Goal: Book appointment/travel/reservation

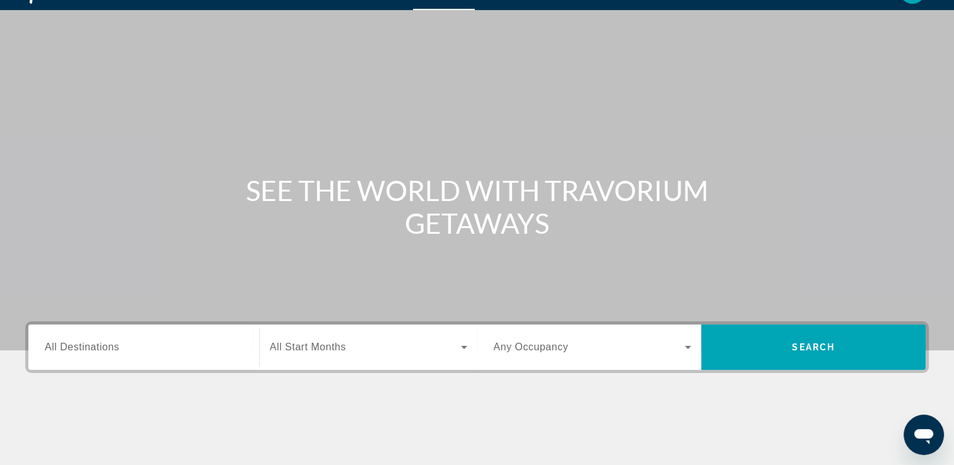
scroll to position [25, 0]
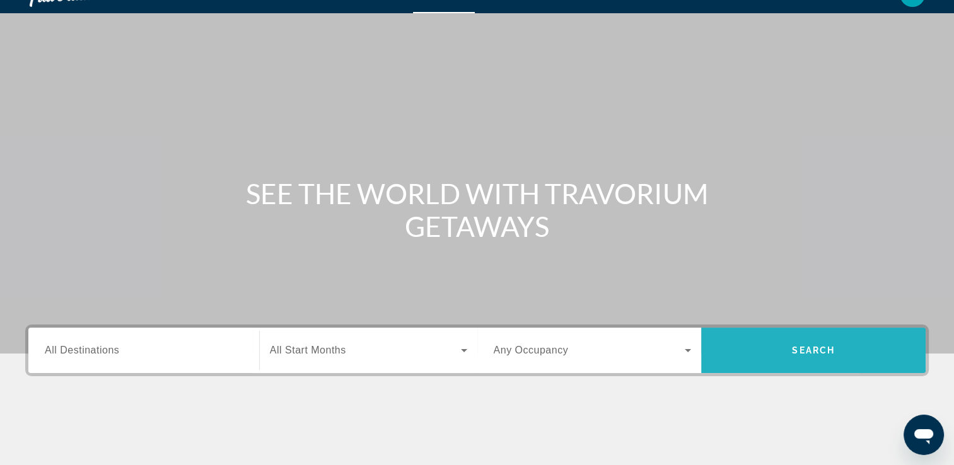
click at [861, 342] on span "Search" at bounding box center [813, 350] width 224 height 30
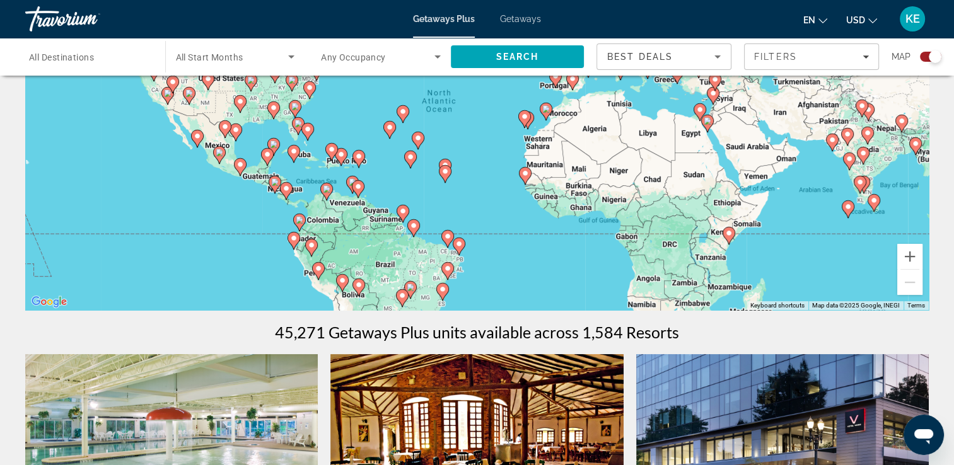
scroll to position [163, 0]
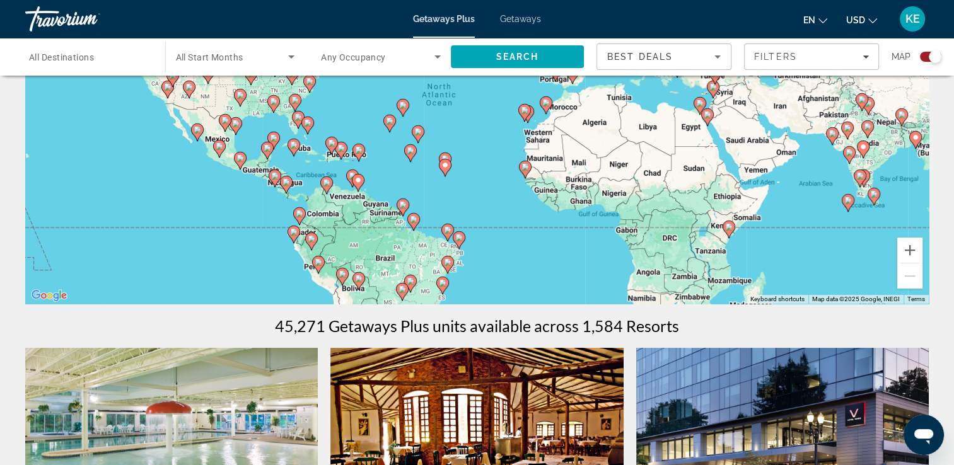
click at [381, 262] on div "To activate drag with keyboard, press Alt + Enter. Once in keyboard drag state,…" at bounding box center [476, 115] width 903 height 378
click at [533, 244] on div "To activate drag with keyboard, press Alt + Enter. Once in keyboard drag state,…" at bounding box center [476, 115] width 903 height 378
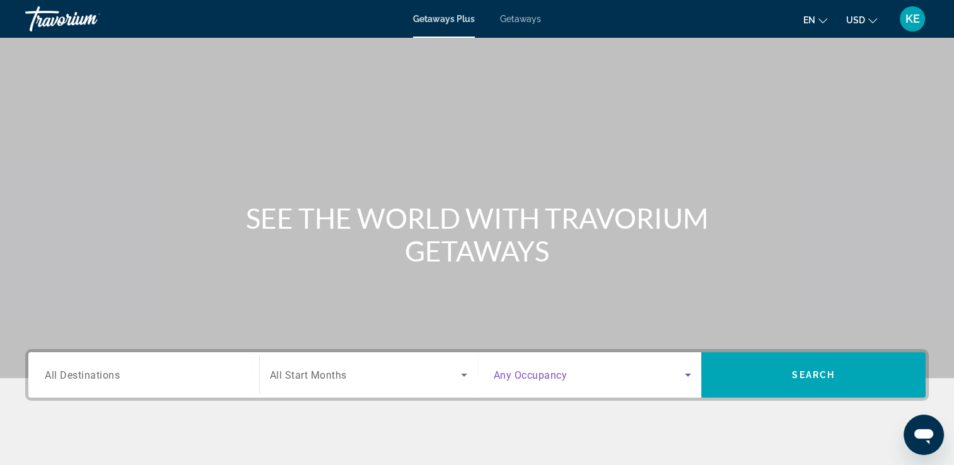
click at [684, 373] on icon "Search widget" at bounding box center [687, 375] width 15 height 15
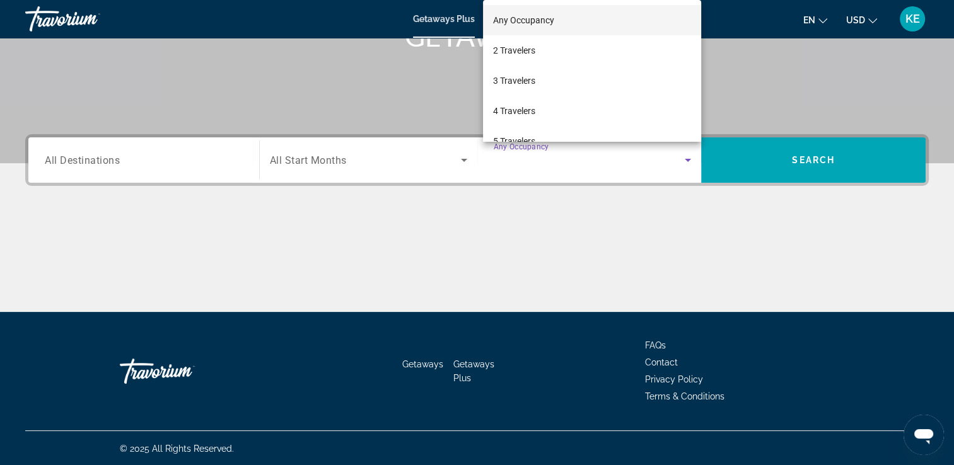
scroll to position [216, 0]
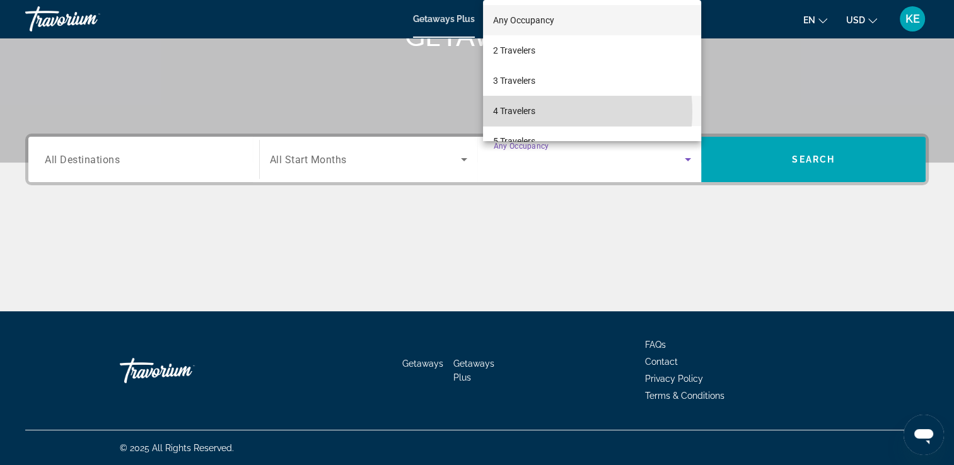
click at [533, 112] on span "4 Travelers" at bounding box center [514, 110] width 42 height 15
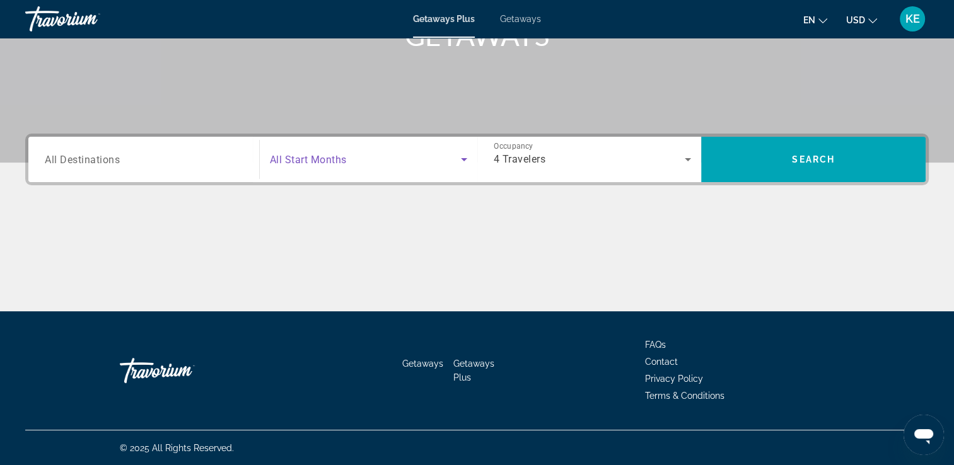
click at [451, 160] on span "Search widget" at bounding box center [365, 159] width 191 height 15
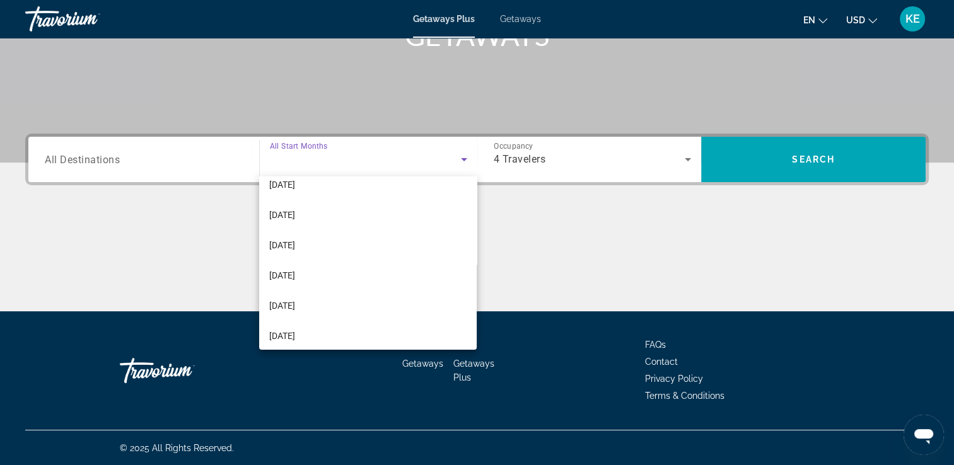
scroll to position [0, 0]
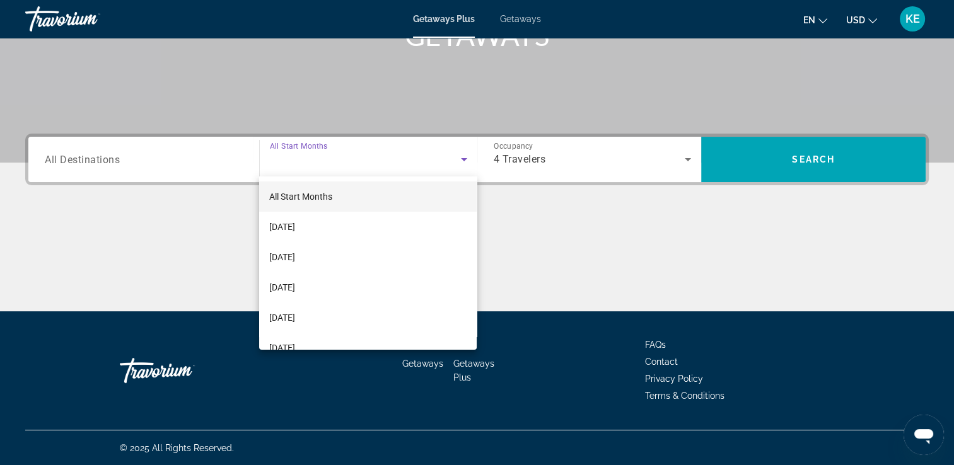
click at [568, 220] on div at bounding box center [477, 232] width 954 height 465
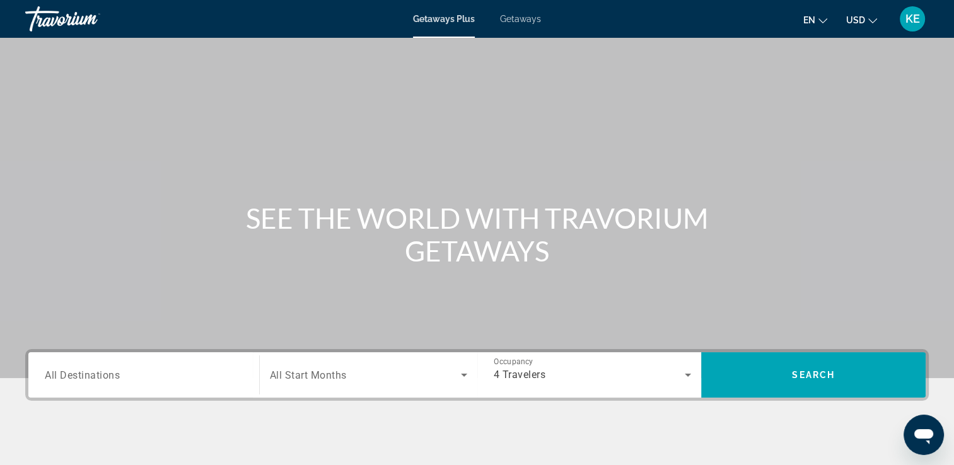
click at [514, 19] on span "Getaways" at bounding box center [520, 19] width 41 height 10
